Goal: Task Accomplishment & Management: Complete application form

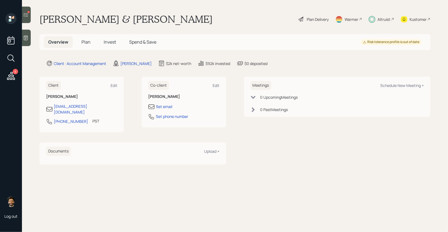
click at [384, 19] on div "Altruist" at bounding box center [383, 19] width 13 height 6
click at [374, 18] on icon at bounding box center [371, 19] width 7 height 7
click at [382, 16] on div "Altruist" at bounding box center [380, 19] width 25 height 12
click at [108, 40] on span "Invest" at bounding box center [110, 42] width 12 height 6
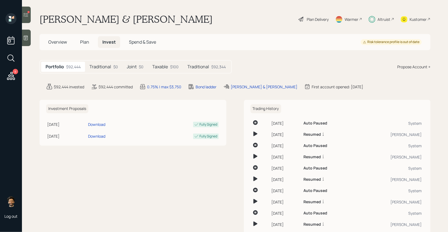
click at [105, 66] on h5 "Traditional" at bounding box center [100, 66] width 22 height 5
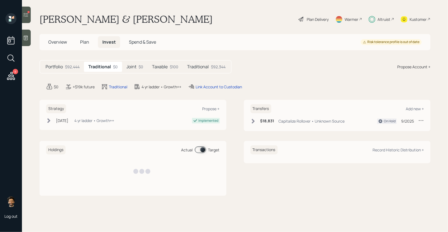
click at [133, 68] on h5 "Joint" at bounding box center [131, 66] width 10 height 5
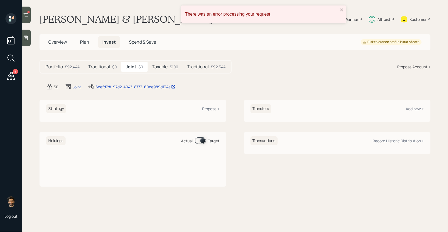
click at [27, 17] on icon at bounding box center [25, 14] width 5 height 5
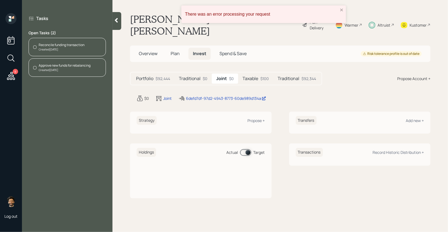
click at [258, 73] on div "Taxable $100" at bounding box center [255, 78] width 35 height 10
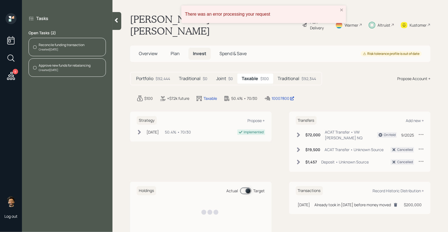
click at [228, 73] on div "Joint $0" at bounding box center [224, 78] width 25 height 10
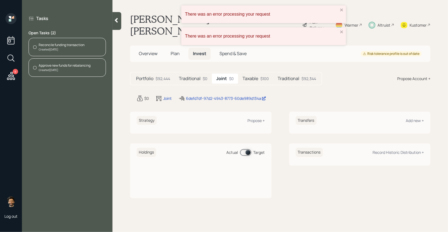
click at [257, 76] on h5 "Taxable" at bounding box center [250, 78] width 16 height 5
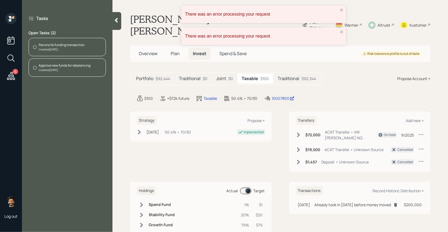
click at [71, 49] on div "Created Today" at bounding box center [62, 49] width 46 height 4
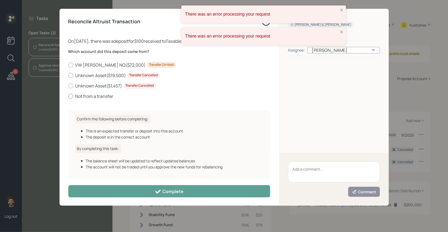
click at [91, 96] on label "Not from a transfer" at bounding box center [169, 96] width 202 height 6
click at [68, 96] on input "Not from a transfer" at bounding box center [68, 96] width 0 height 0
radio input "true"
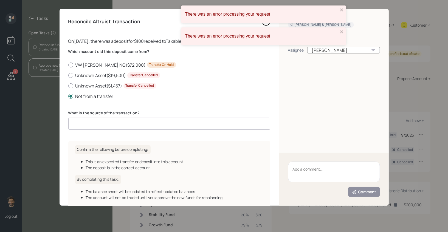
click at [107, 127] on input at bounding box center [169, 124] width 202 height 12
type input "cash"
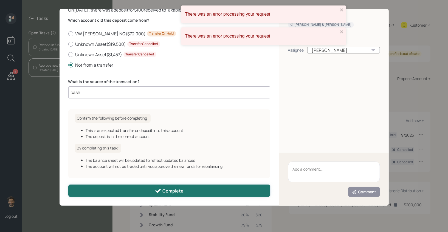
click at [118, 193] on button "Complete" at bounding box center [169, 190] width 202 height 12
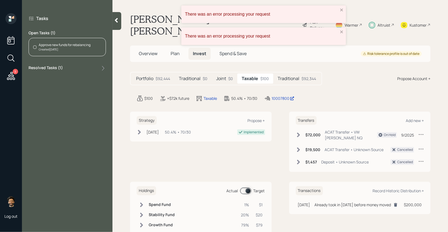
click at [51, 47] on div "Created Today" at bounding box center [65, 49] width 52 height 4
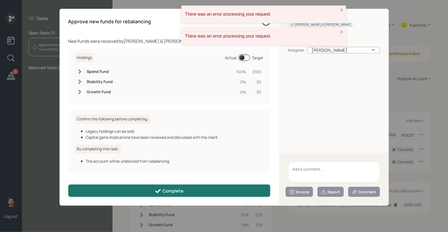
click at [134, 187] on button "Complete" at bounding box center [169, 190] width 202 height 12
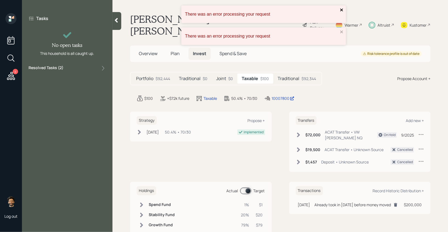
click at [341, 10] on icon "close" at bounding box center [341, 9] width 3 height 3
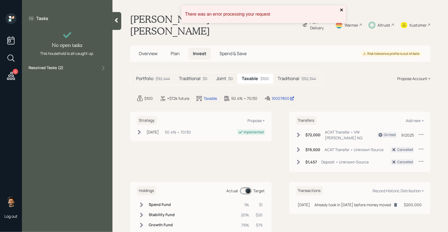
click at [341, 9] on icon "close" at bounding box center [342, 10] width 4 height 4
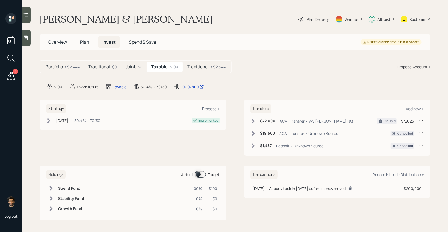
click at [12, 76] on icon at bounding box center [11, 76] width 8 height 8
